Goal: Task Accomplishment & Management: Manage account settings

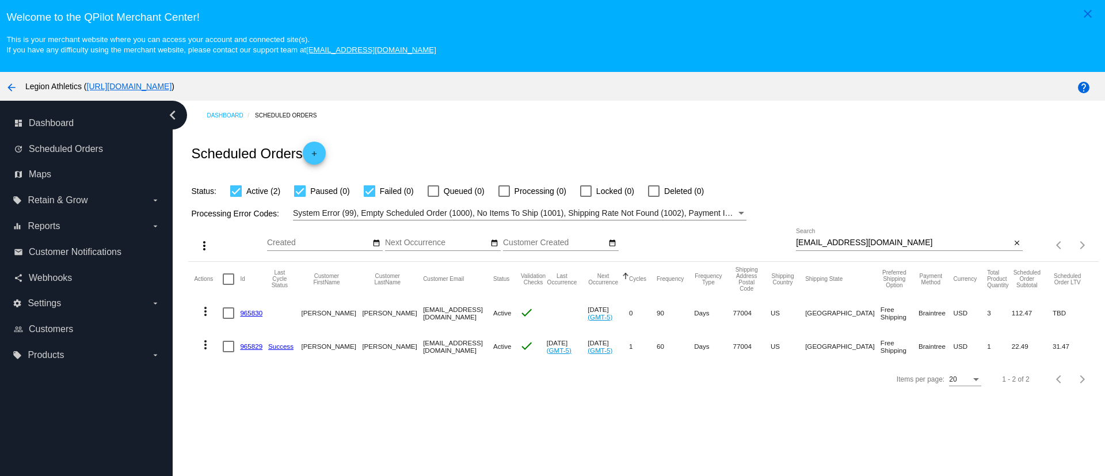
click at [814, 244] on input "nickserena5@gmail.com" at bounding box center [903, 242] width 215 height 9
paste input "herber5176@hot"
type input "herber5176@hotmail.com"
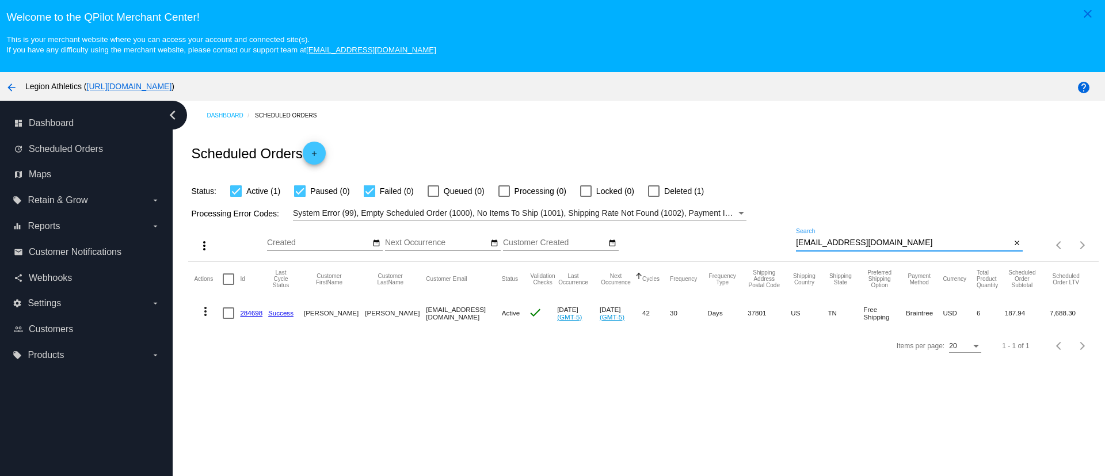
click at [244, 317] on mat-cell "284698" at bounding box center [254, 313] width 28 height 33
click at [250, 316] on link "284698" at bounding box center [251, 312] width 22 height 7
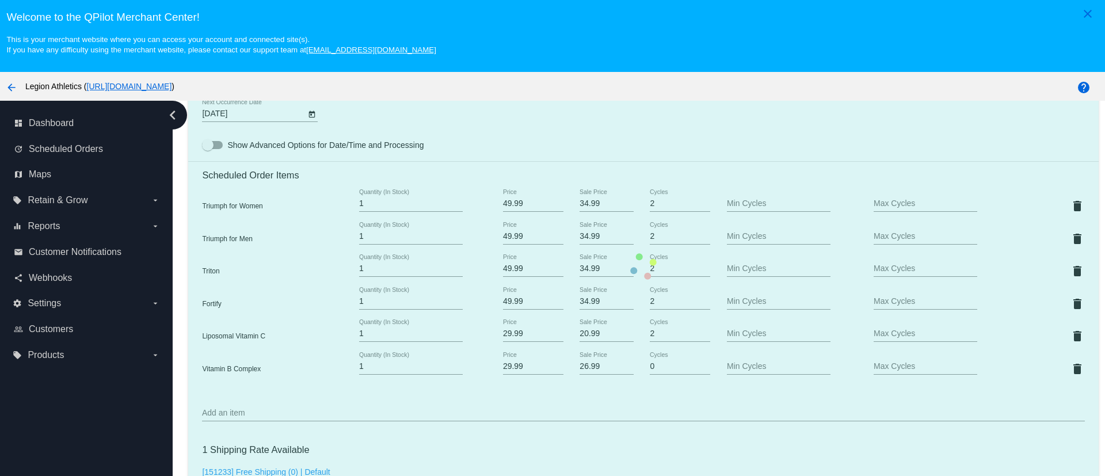
scroll to position [777, 0]
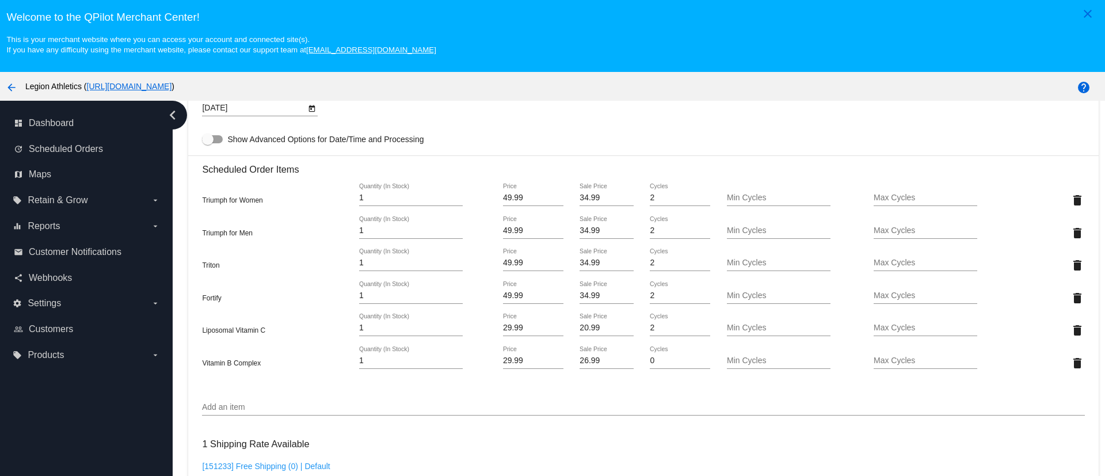
click at [590, 330] on input "20.99" at bounding box center [607, 328] width 54 height 9
click at [584, 360] on mat-card "Customer 1066476: Daniel Herber herber5176@hotmail.com Customer Shipping Enter …" at bounding box center [643, 275] width 910 height 1354
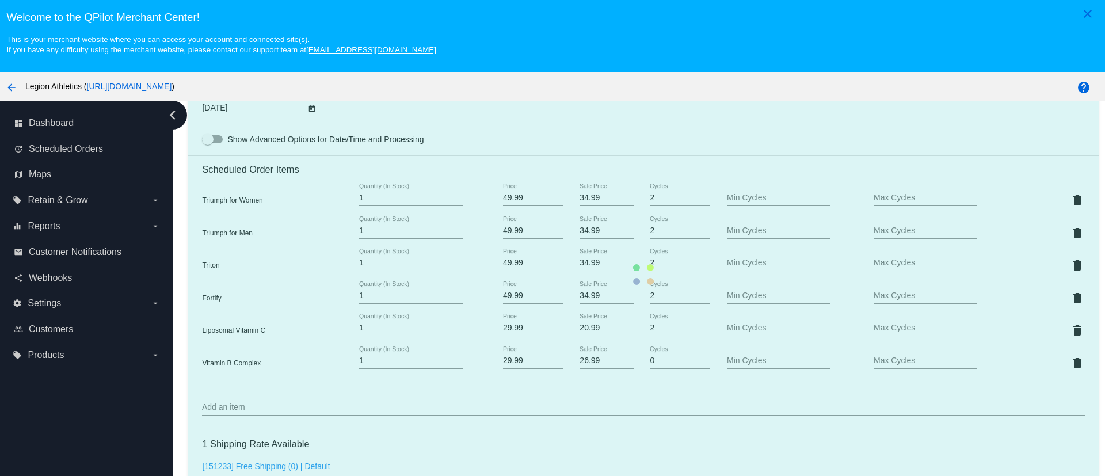
click at [584, 360] on mat-card "Customer 1066476: Daniel Herber herber5176@hotmail.com Customer Shipping Enter …" at bounding box center [643, 275] width 910 height 1354
click at [577, 361] on mat-card "Customer 1066476: Daniel Herber herber5176@hotmail.com Customer Shipping Enter …" at bounding box center [643, 275] width 910 height 1354
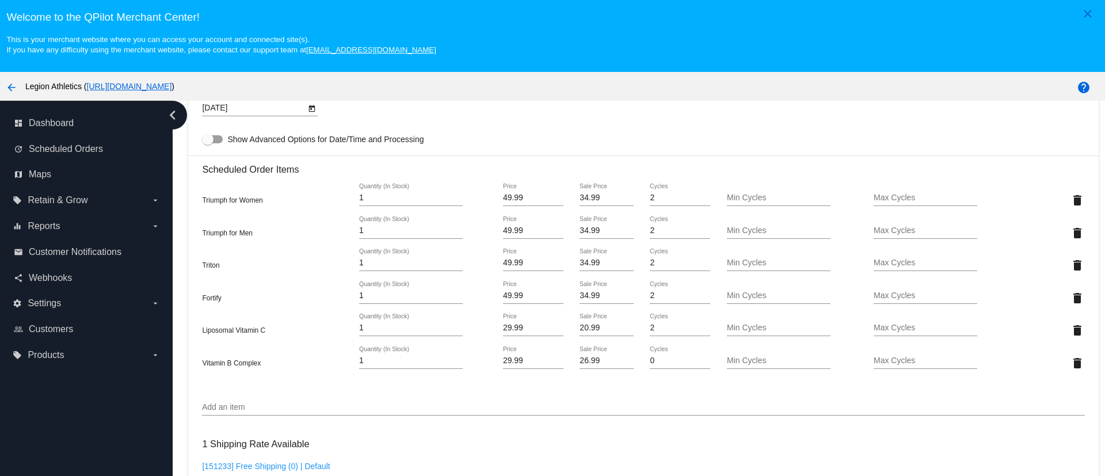
click at [582, 362] on input "26.99" at bounding box center [607, 360] width 54 height 9
paste input "0"
type input "20.99"
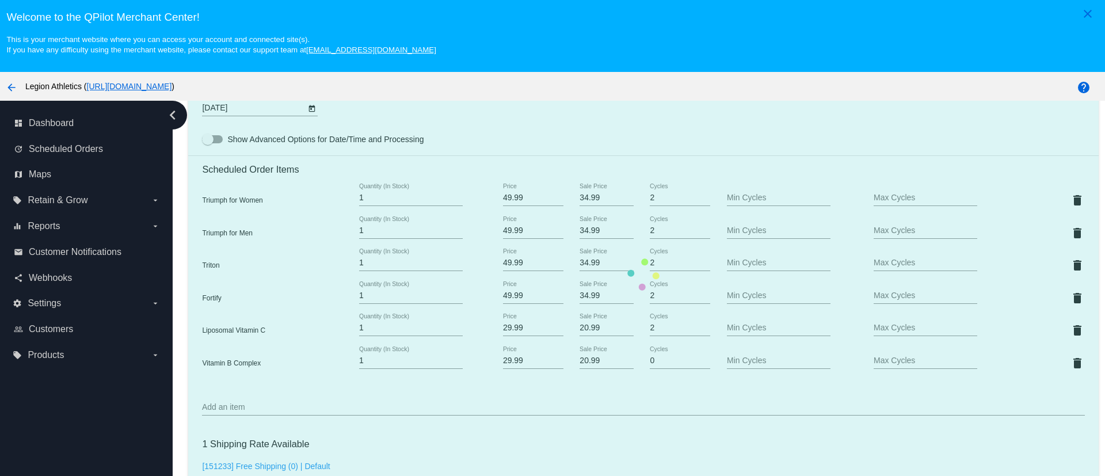
click at [577, 394] on mat-card "Customer 1066476: Daniel Herber herber5176@hotmail.com Customer Shipping Enter …" at bounding box center [643, 275] width 910 height 1354
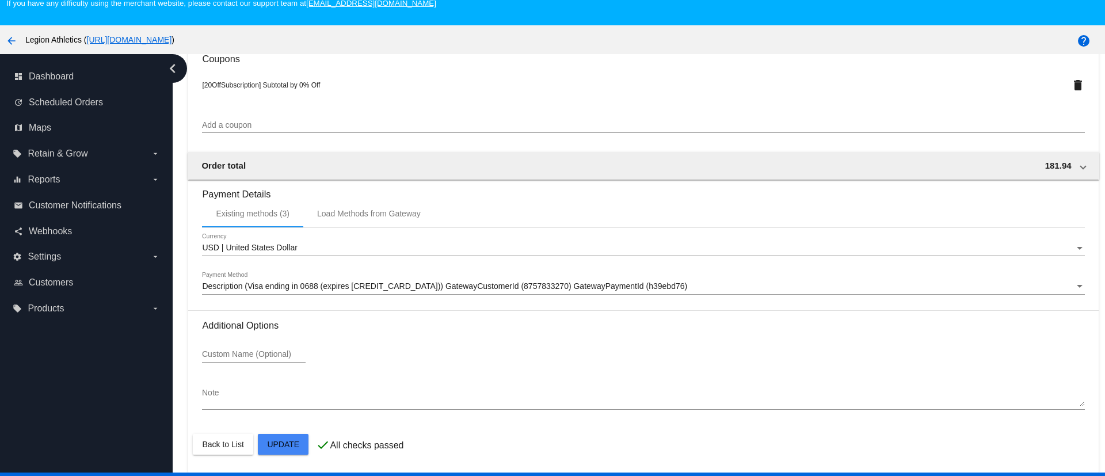
scroll to position [72, 0]
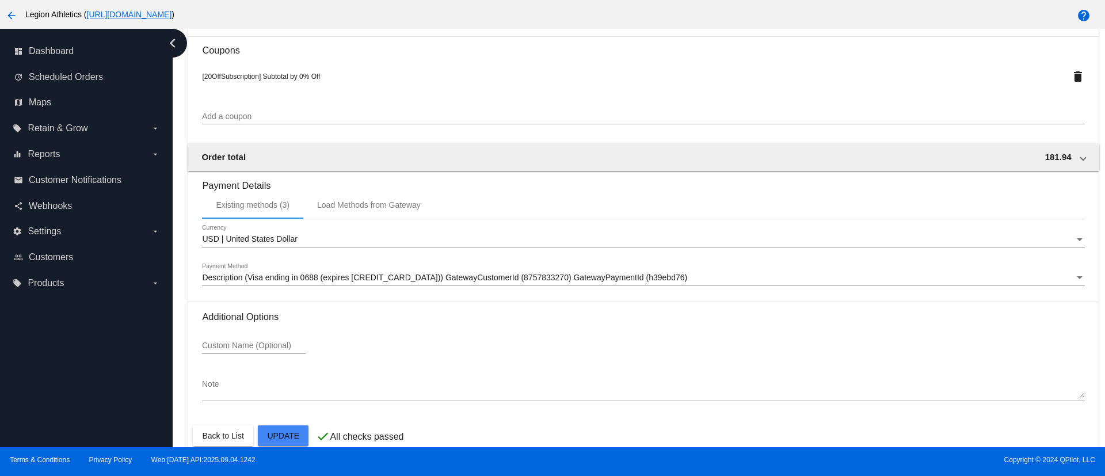
scroll to position [1209, 0]
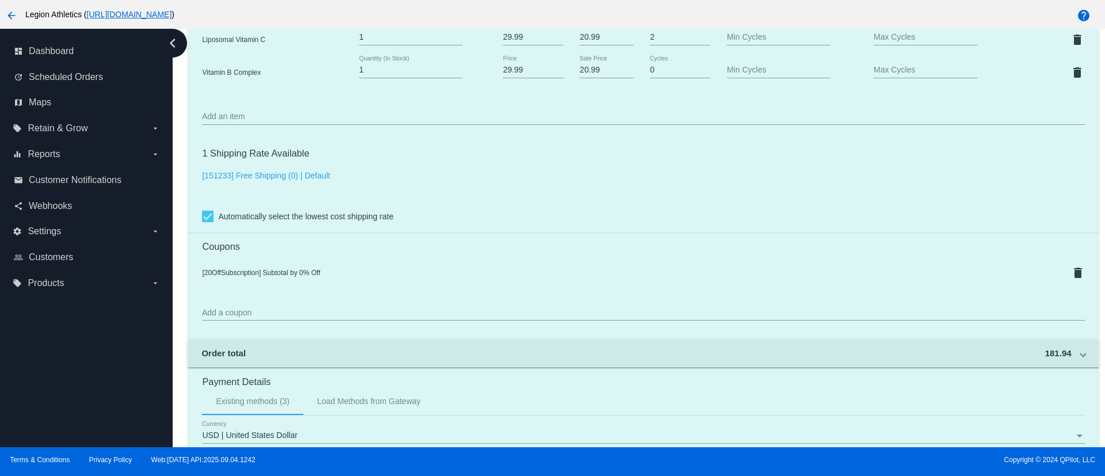
scroll to position [691, 0]
